Goal: Transaction & Acquisition: Purchase product/service

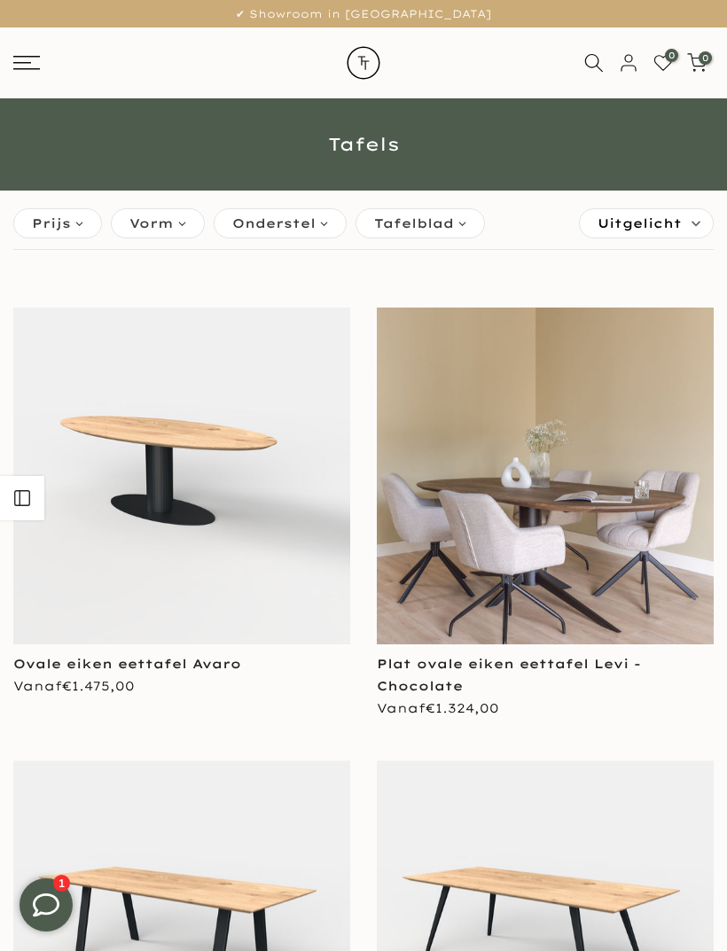
click at [143, 228] on span "Vorm" at bounding box center [151, 223] width 44 height 19
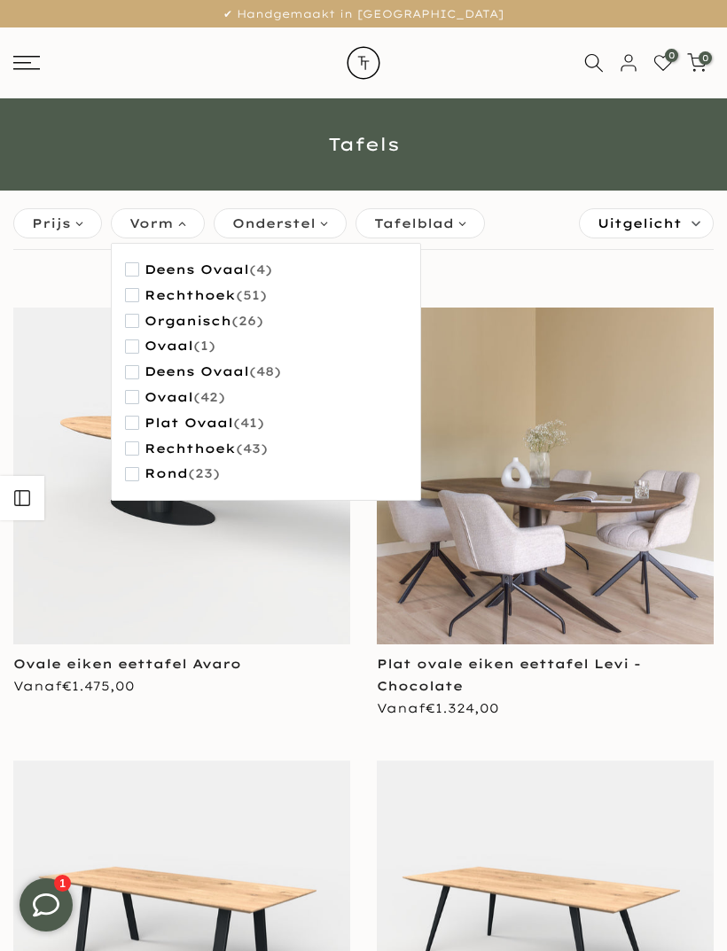
click at [242, 327] on span "(26)" at bounding box center [247, 321] width 32 height 15
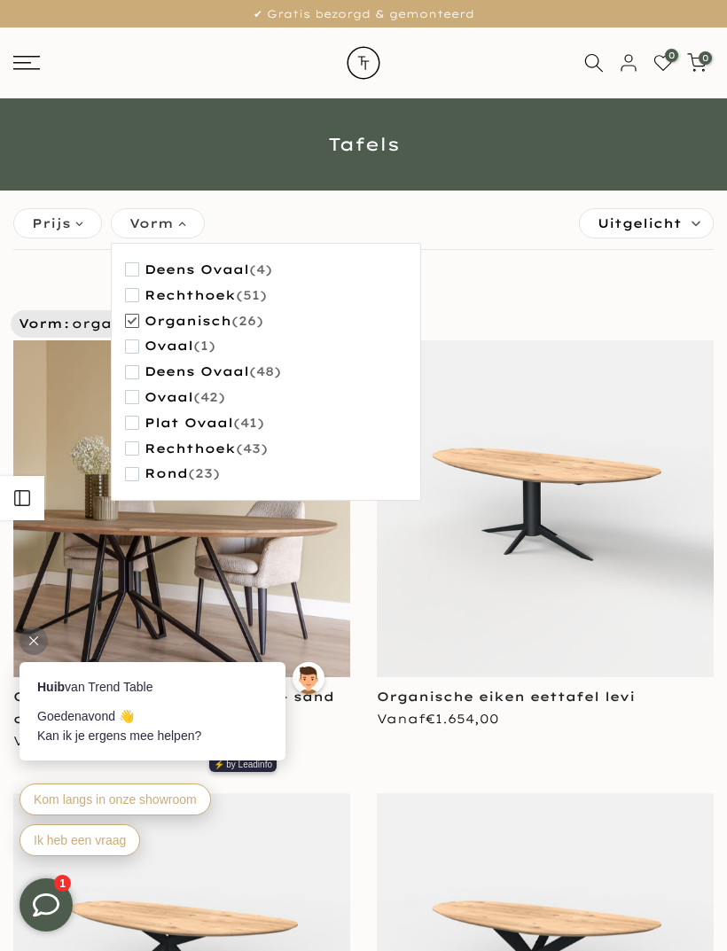
click at [400, 584] on img at bounding box center [545, 508] width 337 height 337
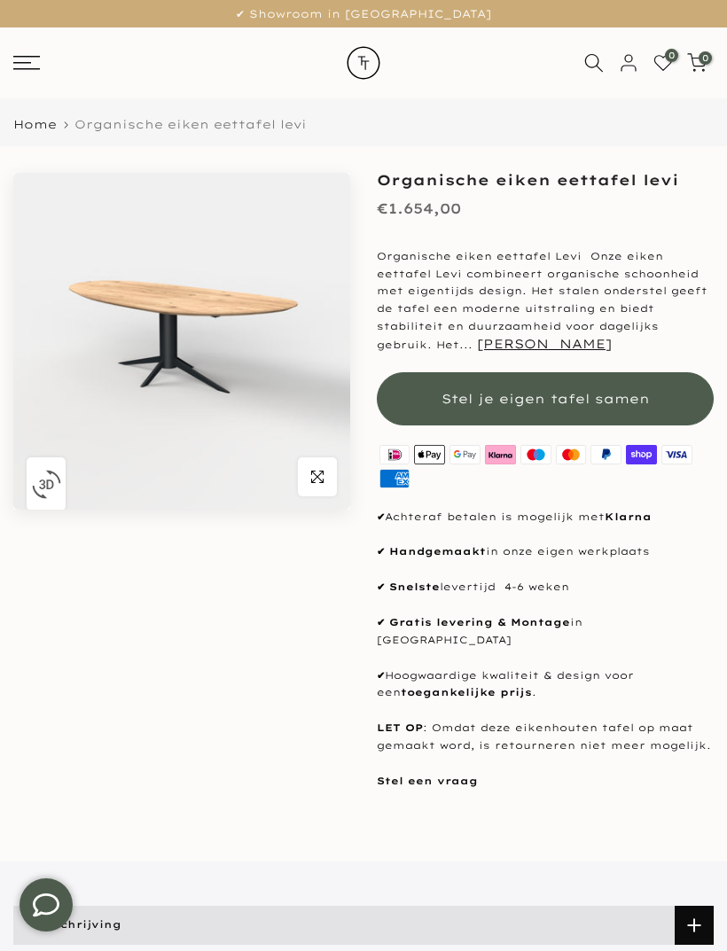
click at [621, 383] on button "Stel je eigen tafel samen" at bounding box center [545, 398] width 337 height 53
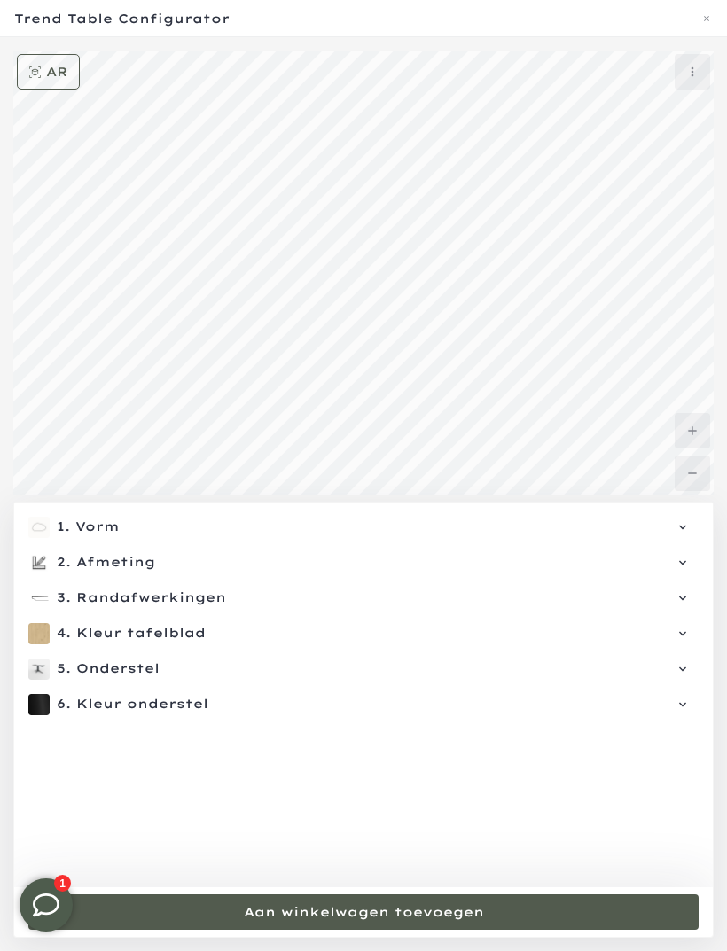
click at [685, 537] on div "1. Vorm Vorm: Organisch" at bounding box center [363, 527] width 670 height 21
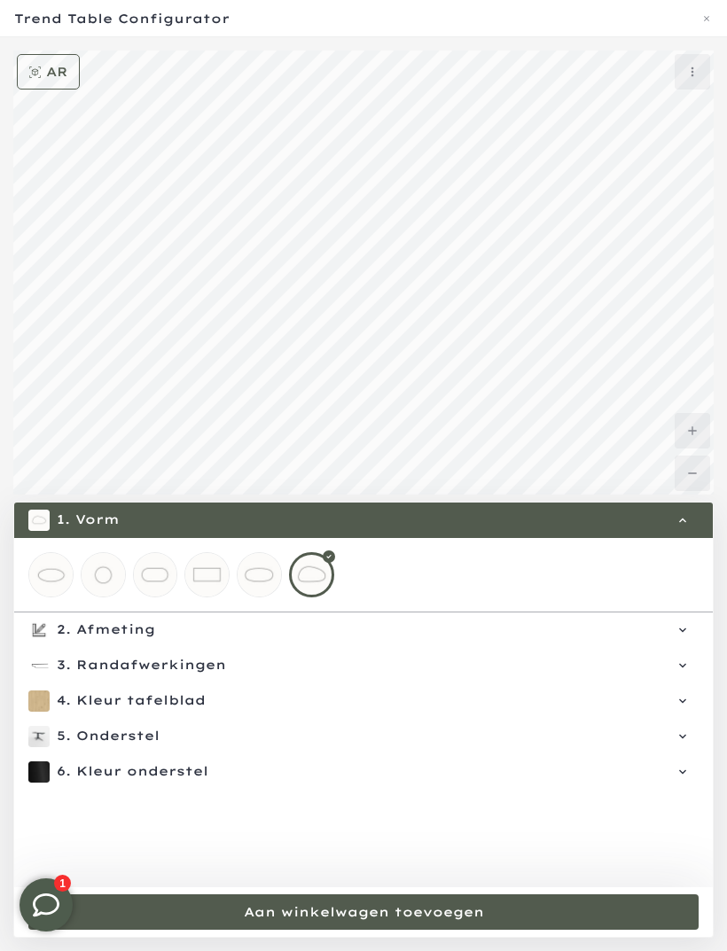
click at [179, 631] on span "Afmeting" at bounding box center [379, 630] width 606 height 18
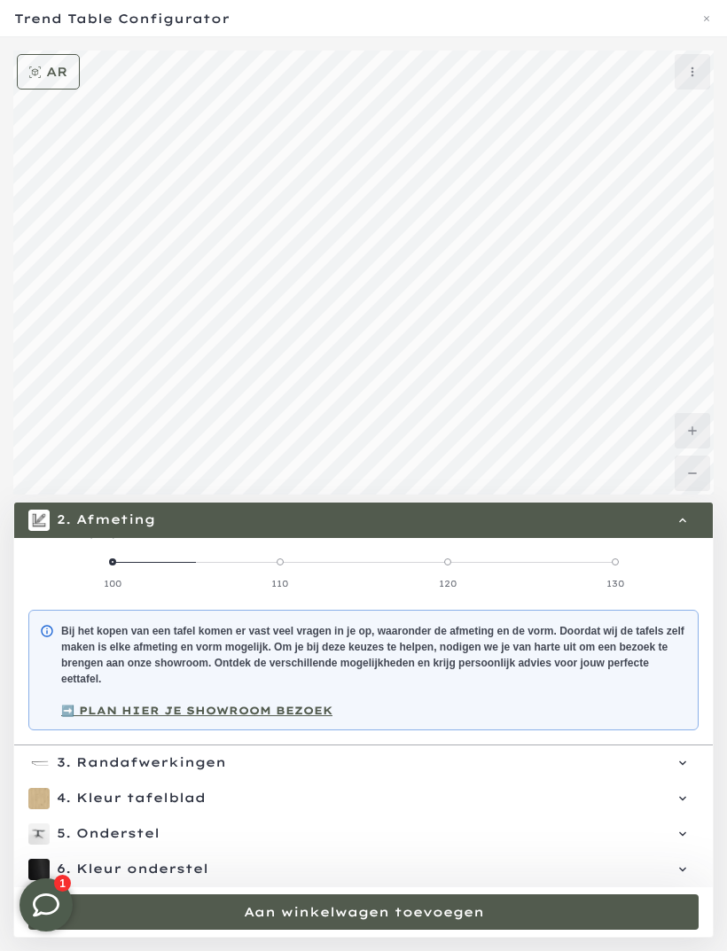
scroll to position [170, 0]
click at [195, 760] on span "Randafwerkingen" at bounding box center [379, 763] width 606 height 18
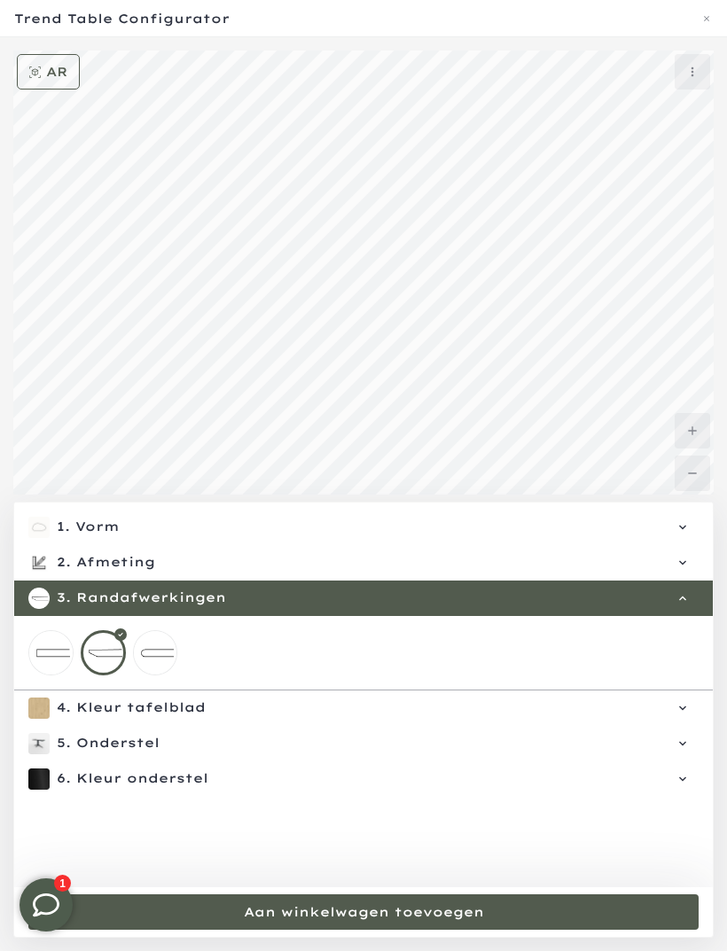
click at [212, 711] on span "Kleur tafelblad" at bounding box center [379, 708] width 606 height 18
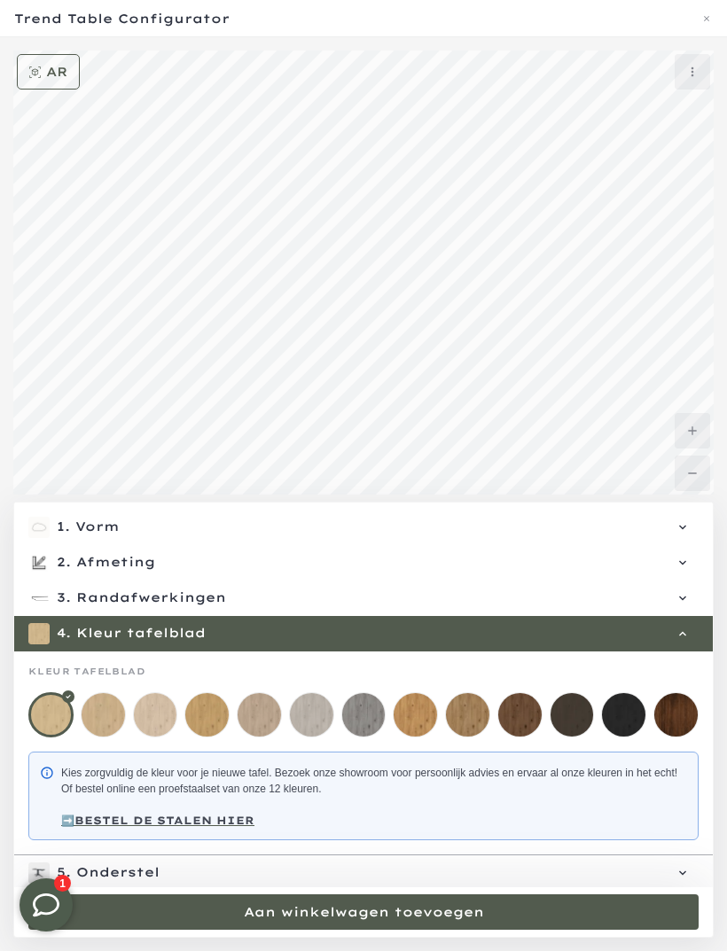
click at [175, 719] on mmq-loader at bounding box center [155, 714] width 43 height 43
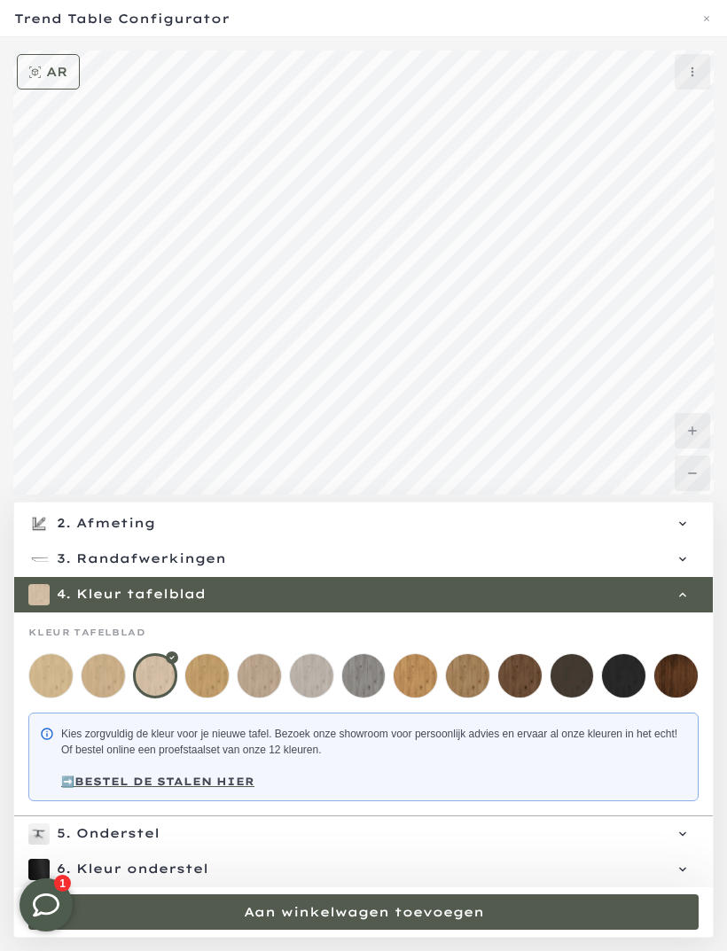
scroll to position [39, 0]
click at [137, 836] on span "Onderstel" at bounding box center [379, 834] width 606 height 18
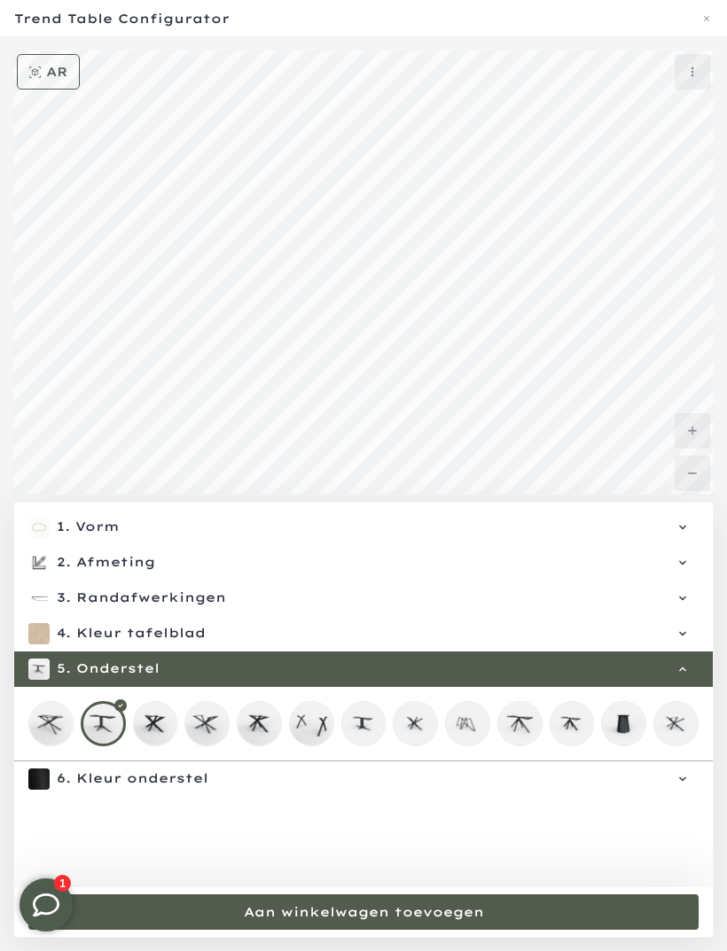
click at [364, 731] on mmq-loader at bounding box center [363, 723] width 43 height 43
click at [198, 788] on div "6. Kleur onderstel Kleur onderstel: Zwart" at bounding box center [363, 778] width 670 height 21
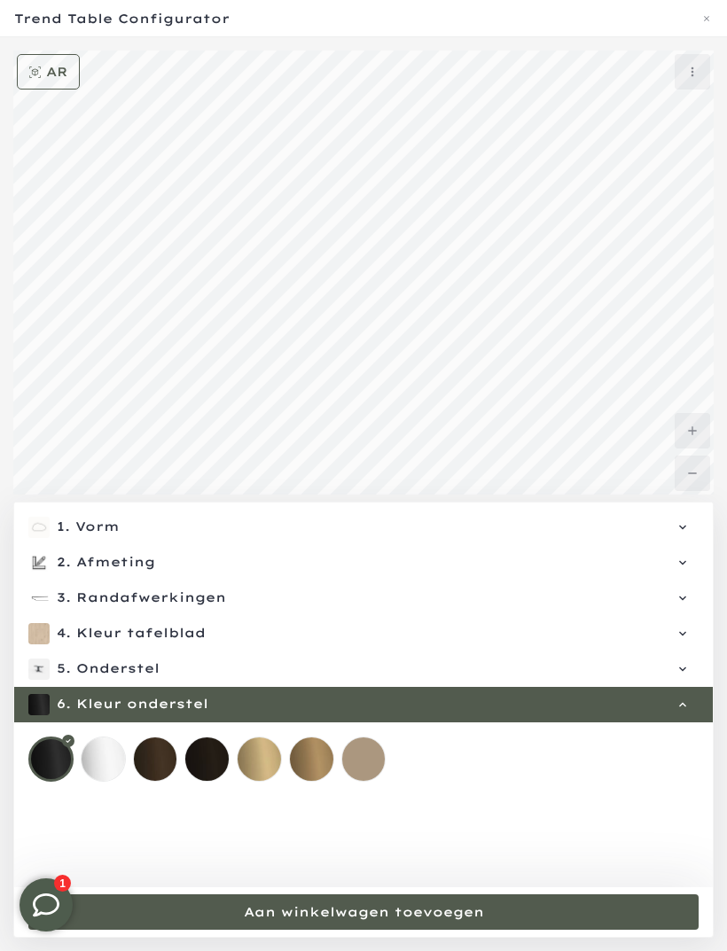
click at [369, 773] on mmq-loader at bounding box center [363, 758] width 43 height 43
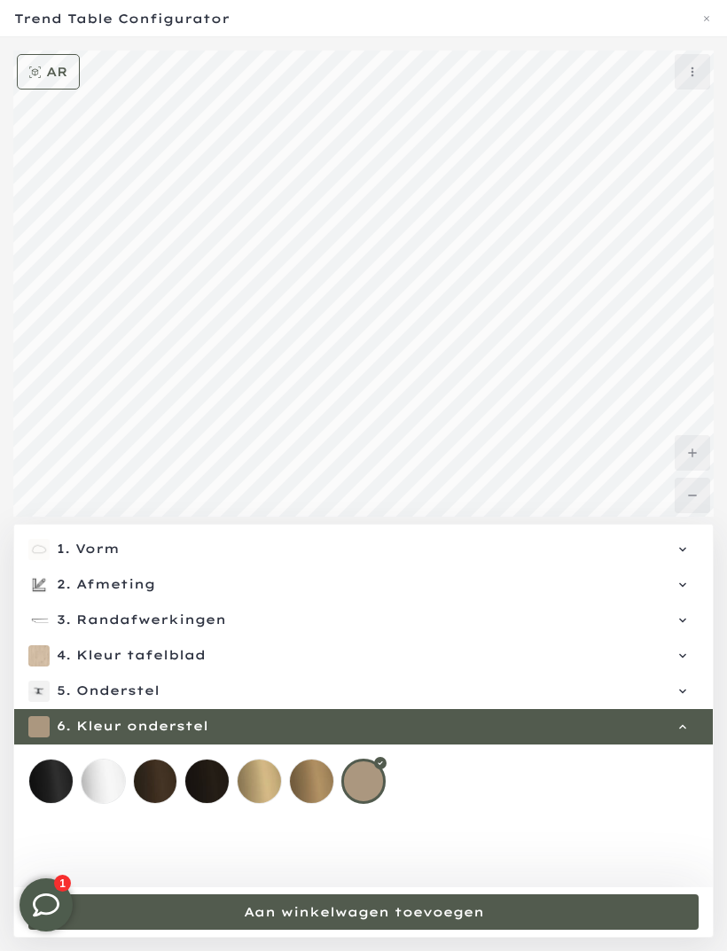
scroll to position [131, 0]
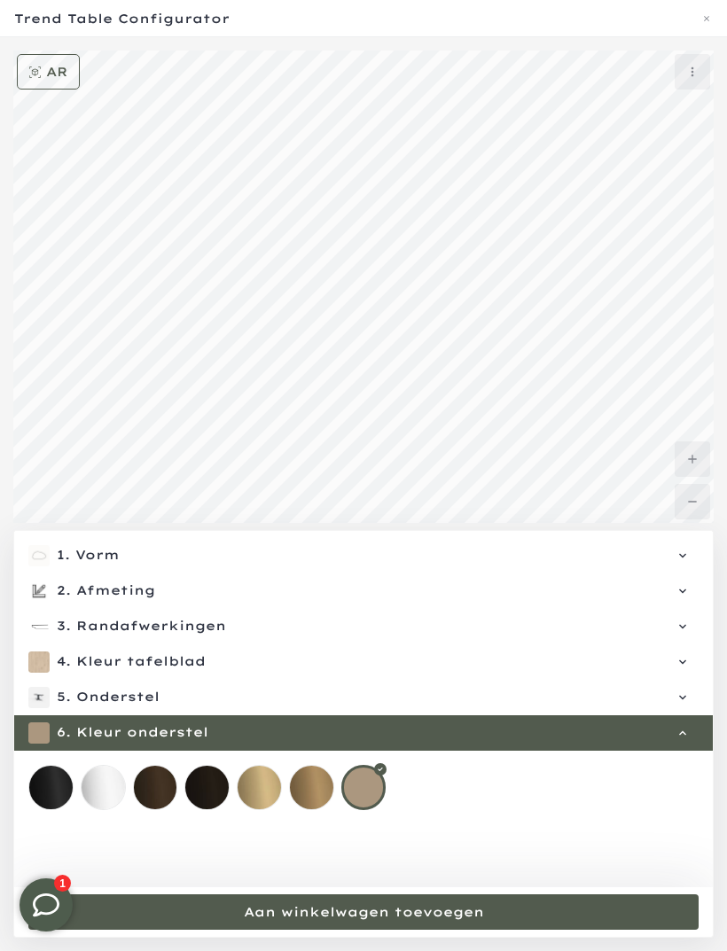
click at [274, 921] on mmq-formatted-message at bounding box center [364, 912] width 240 height 18
click at [515, 921] on mmq-button at bounding box center [363, 911] width 670 height 35
click at [507, 915] on div at bounding box center [363, 911] width 670 height 35
click at [70, 69] on mmq-button at bounding box center [48, 71] width 63 height 35
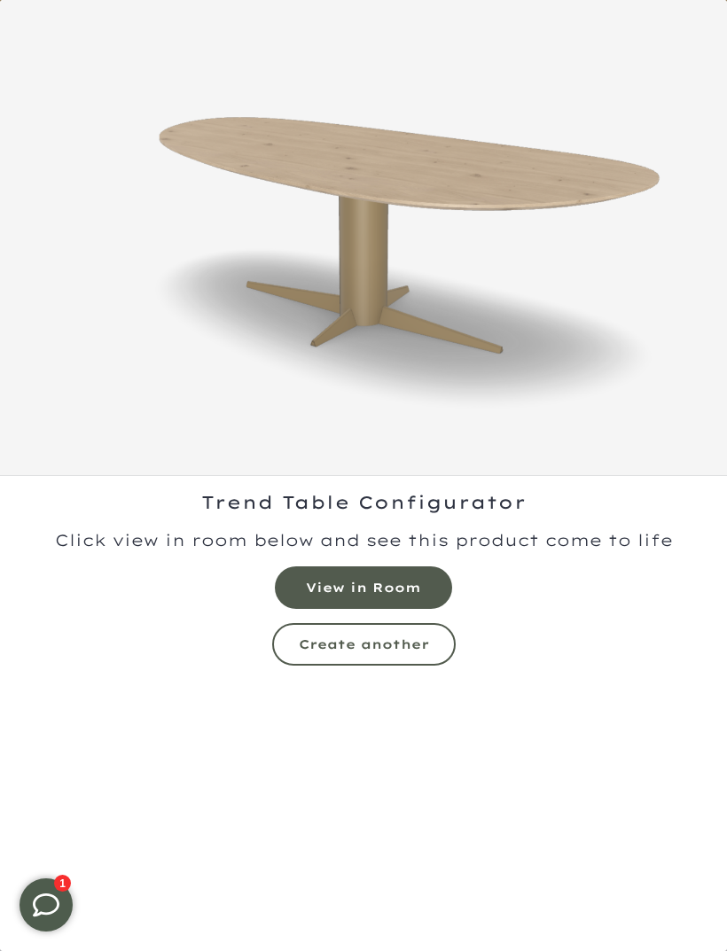
scroll to position [85, 0]
